Goal: Complete application form

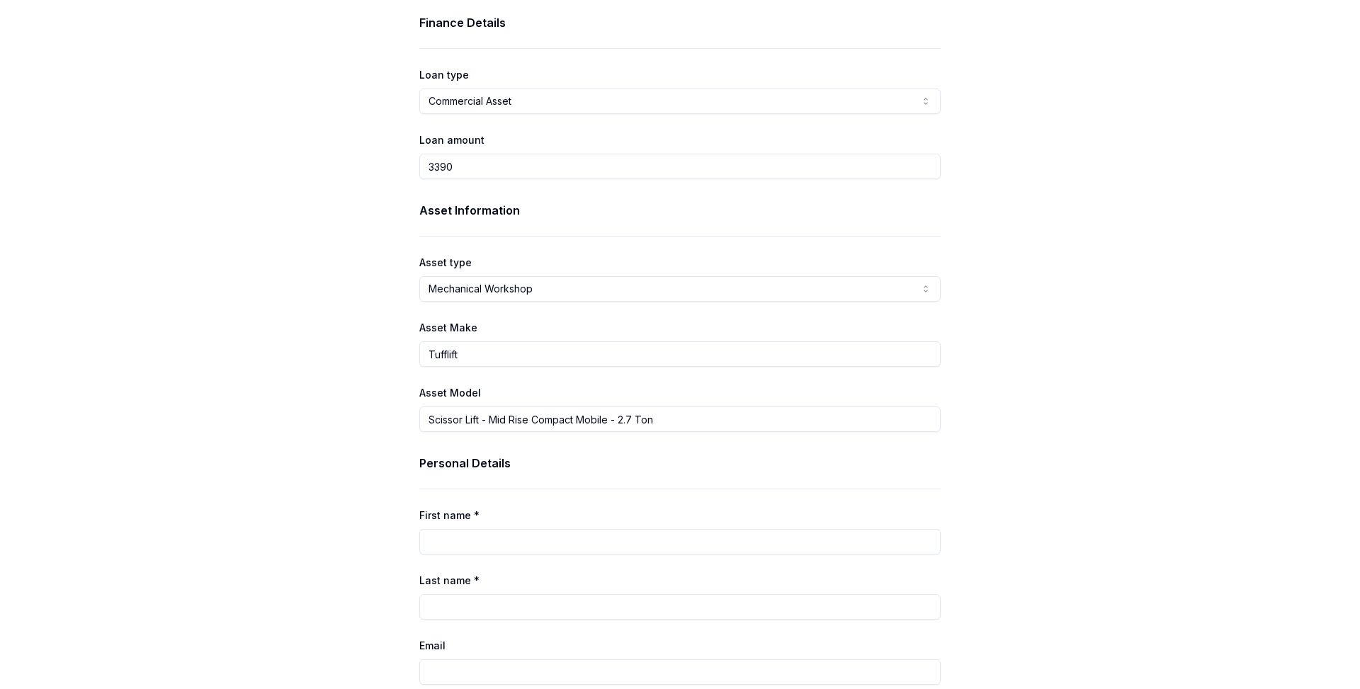
scroll to position [101, 0]
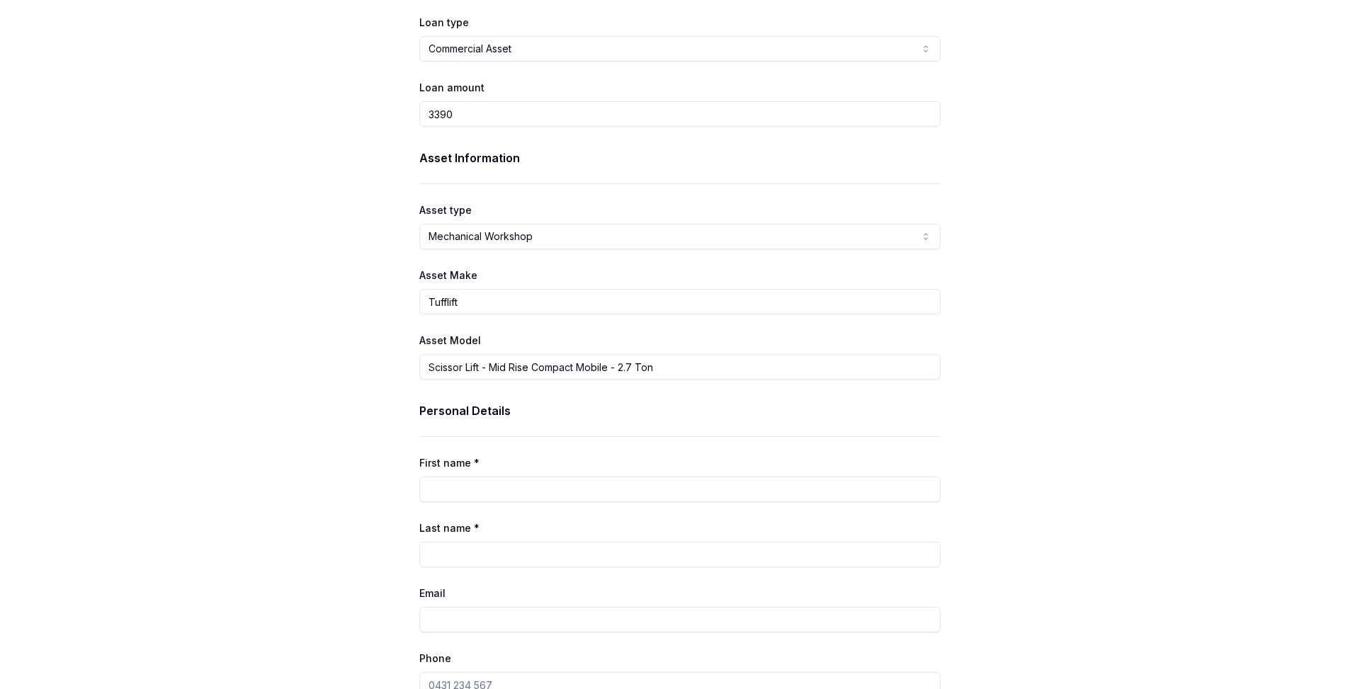
click at [481, 238] on html "Finance Details Loan type Commercial Asset Consumer Loan Consumer Asset Commerc…" at bounding box center [680, 243] width 1360 height 689
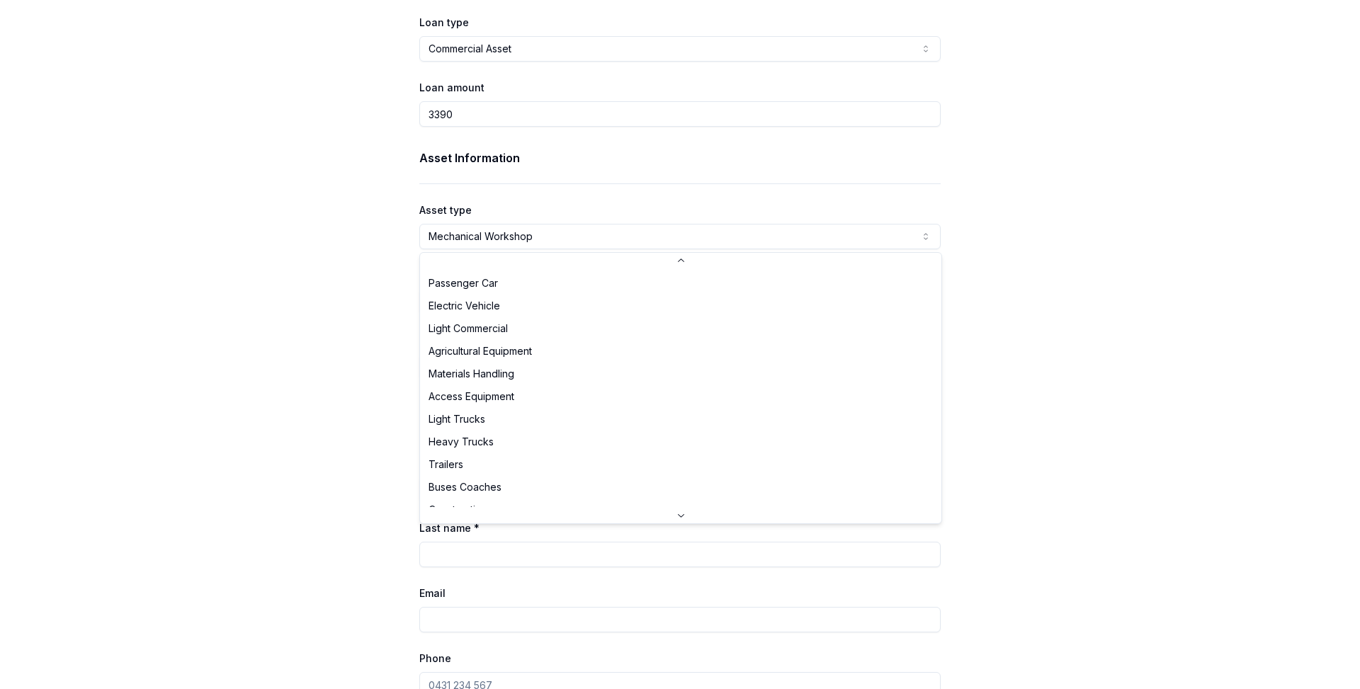
scroll to position [331, 0]
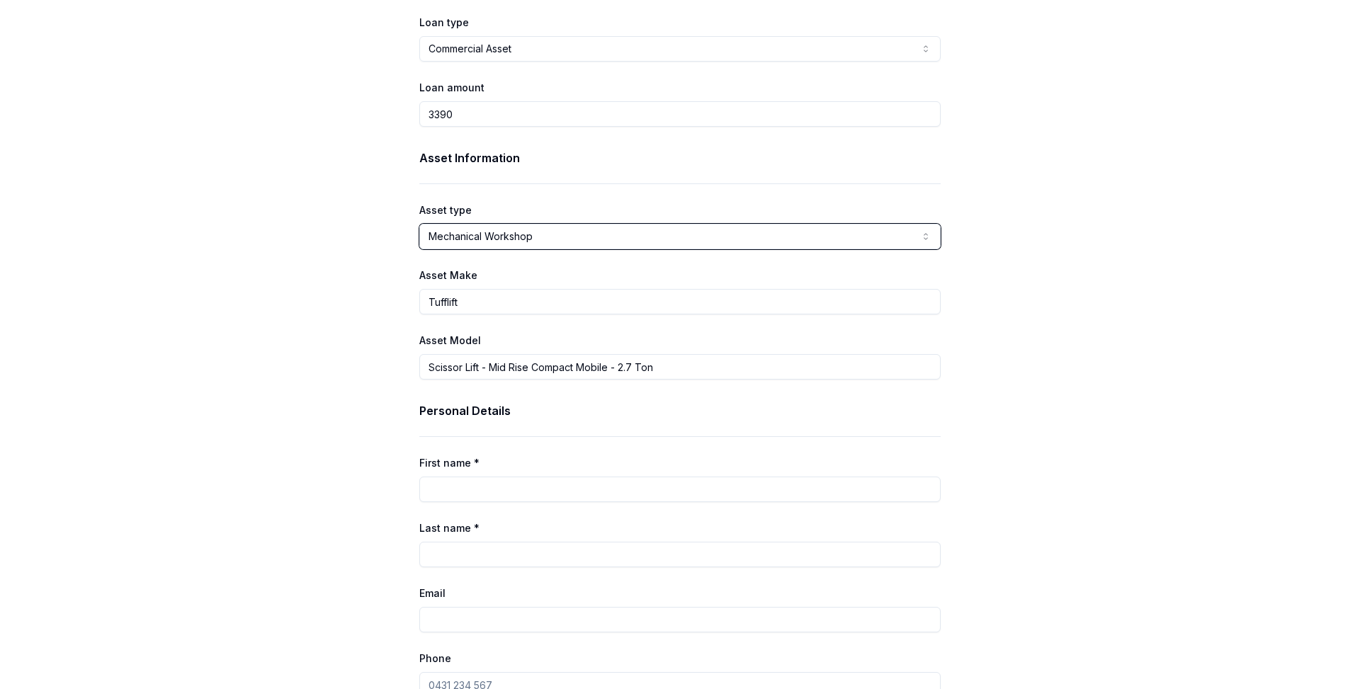
click at [392, 236] on html "Finance Details Loan type Commercial Asset Consumer Loan Consumer Asset Commerc…" at bounding box center [680, 243] width 1360 height 689
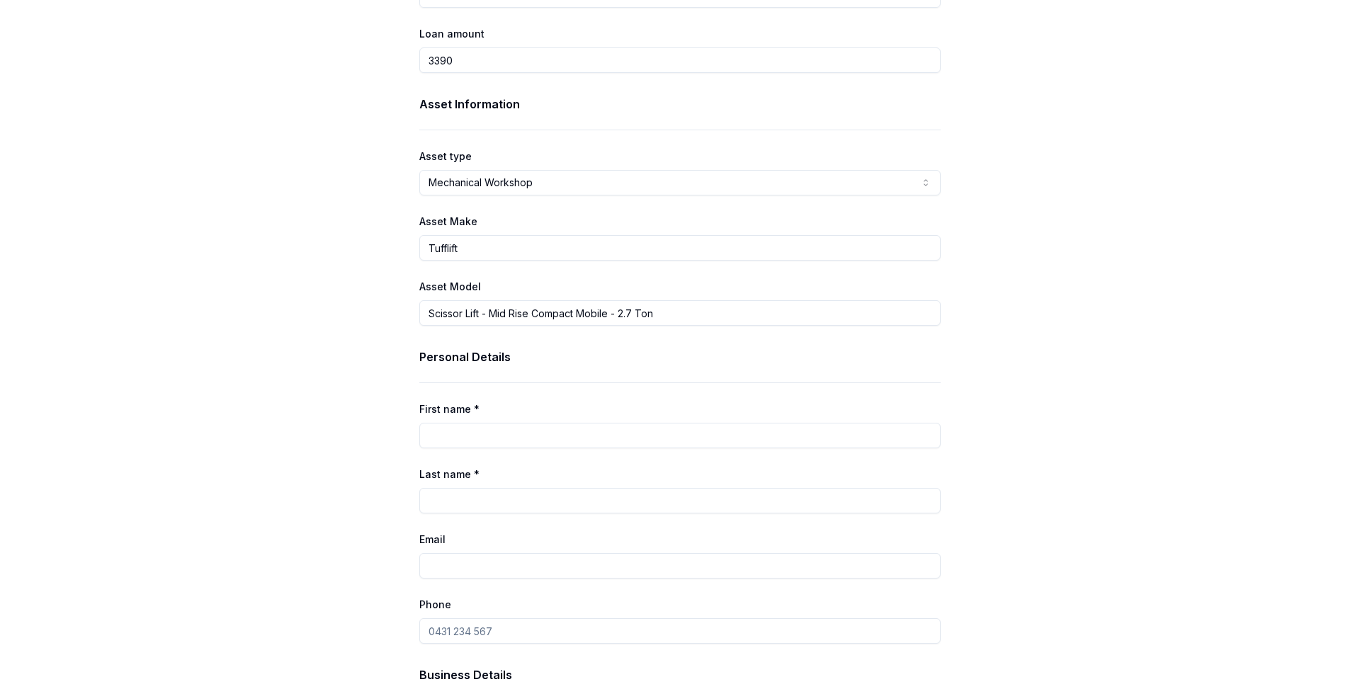
click at [475, 251] on input "Tufflift" at bounding box center [679, 247] width 521 height 25
click at [404, 263] on div "Finance Details Loan type Commercial Asset Consumer Loan Consumer Asset Commerc…" at bounding box center [680, 575] width 567 height 1334
click at [438, 319] on input "Scissor Lift - Mid Rise Compact Mobile - 2.7 Ton" at bounding box center [679, 312] width 521 height 25
click at [337, 369] on div "Finance Details Loan type Commercial Asset Consumer Loan Consumer Asset Commerc…" at bounding box center [680, 575] width 1360 height 1334
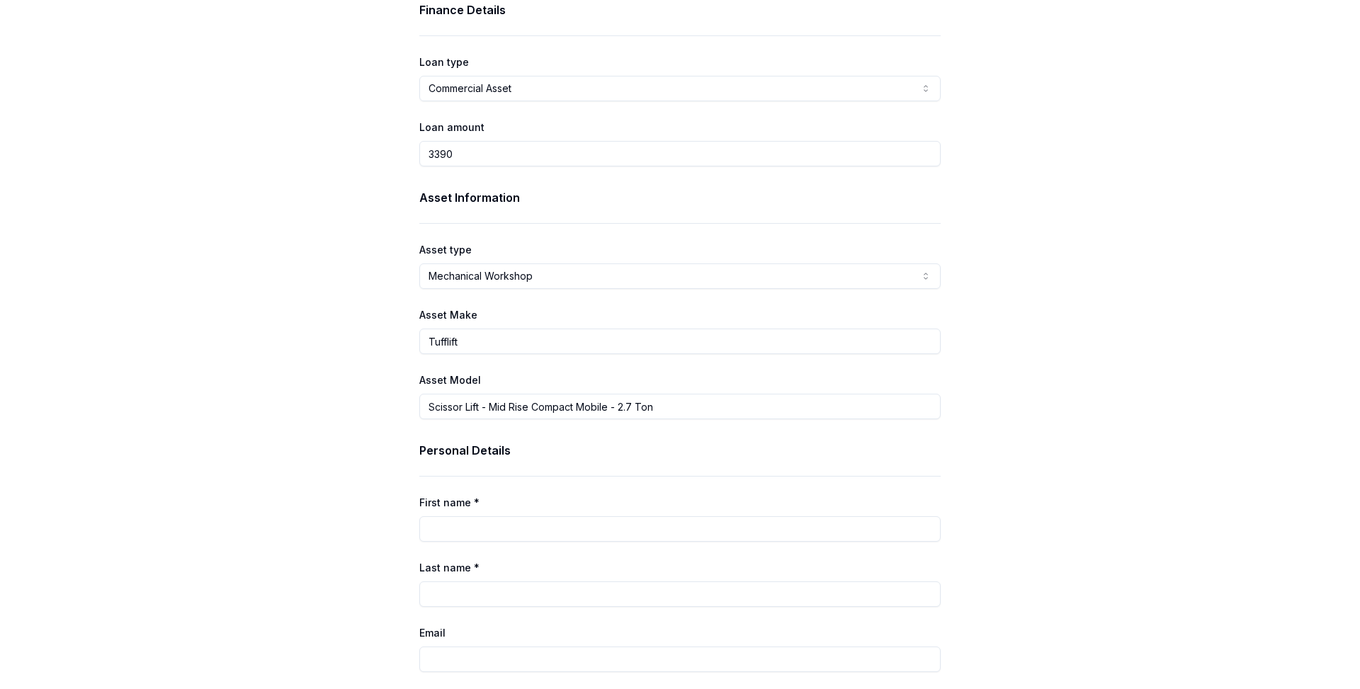
scroll to position [9, 0]
